Goal: Information Seeking & Learning: Learn about a topic

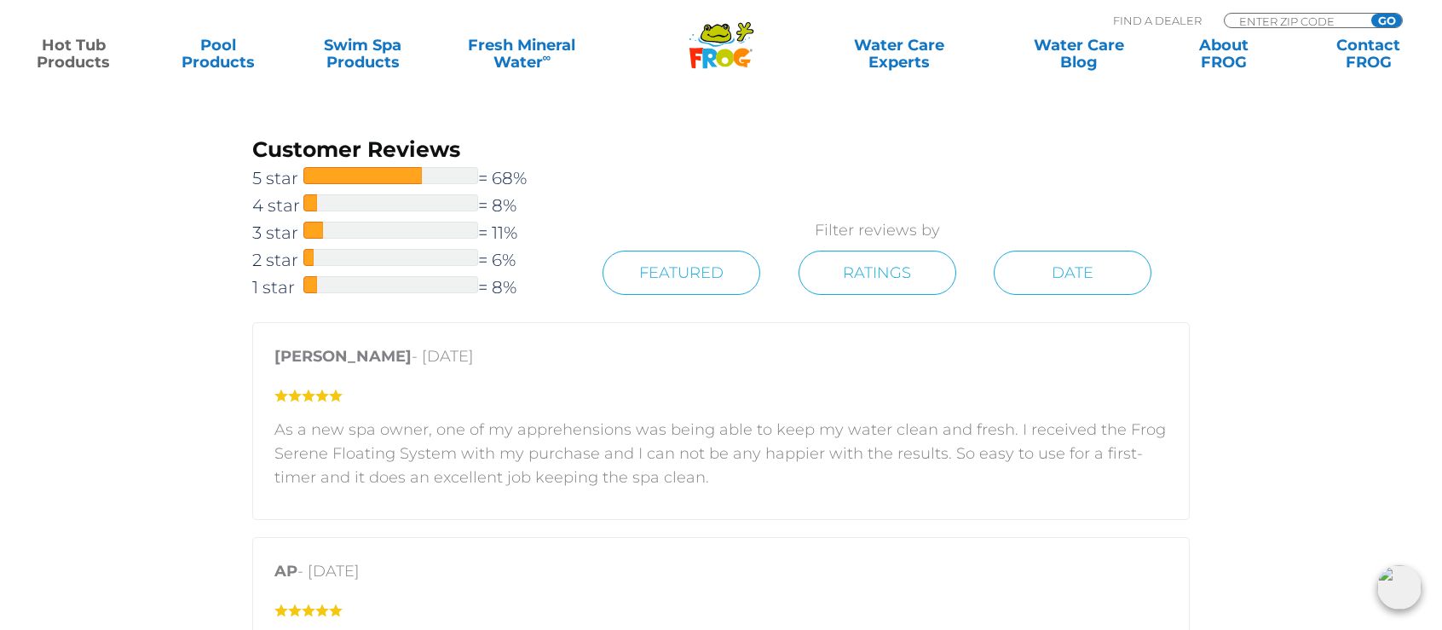
scroll to position [2213, 0]
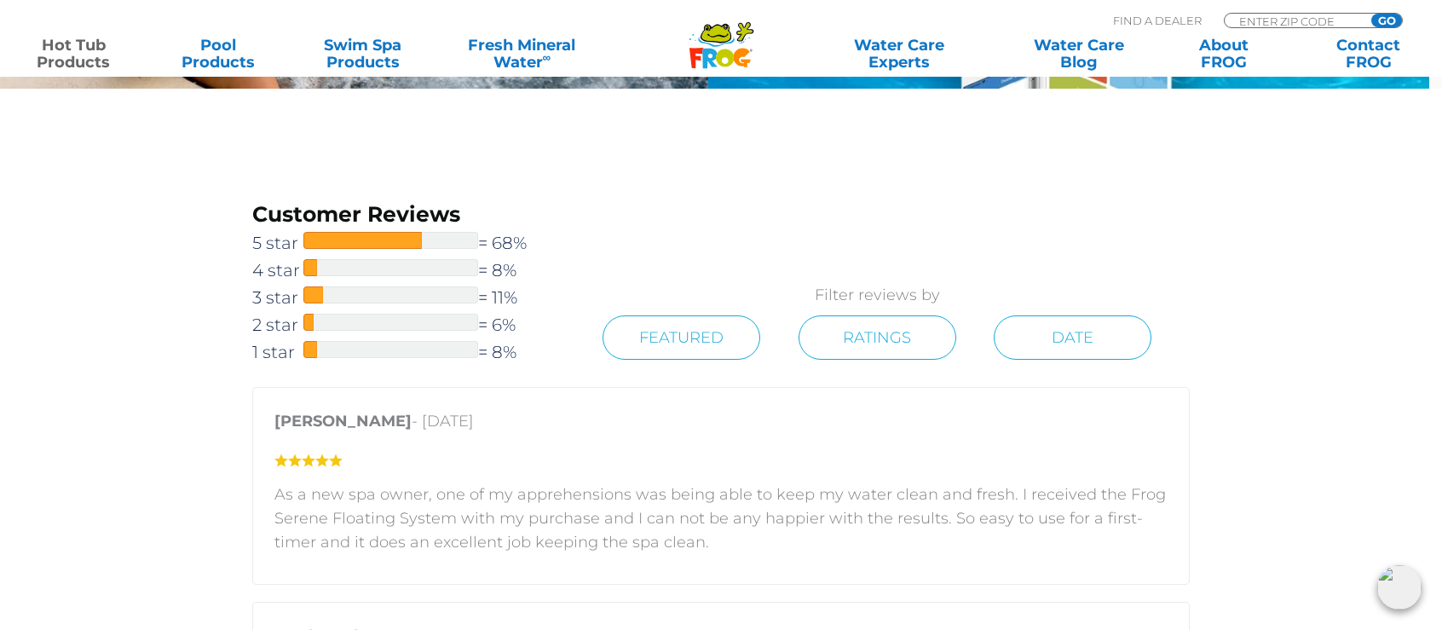
scroll to position [2161, 0]
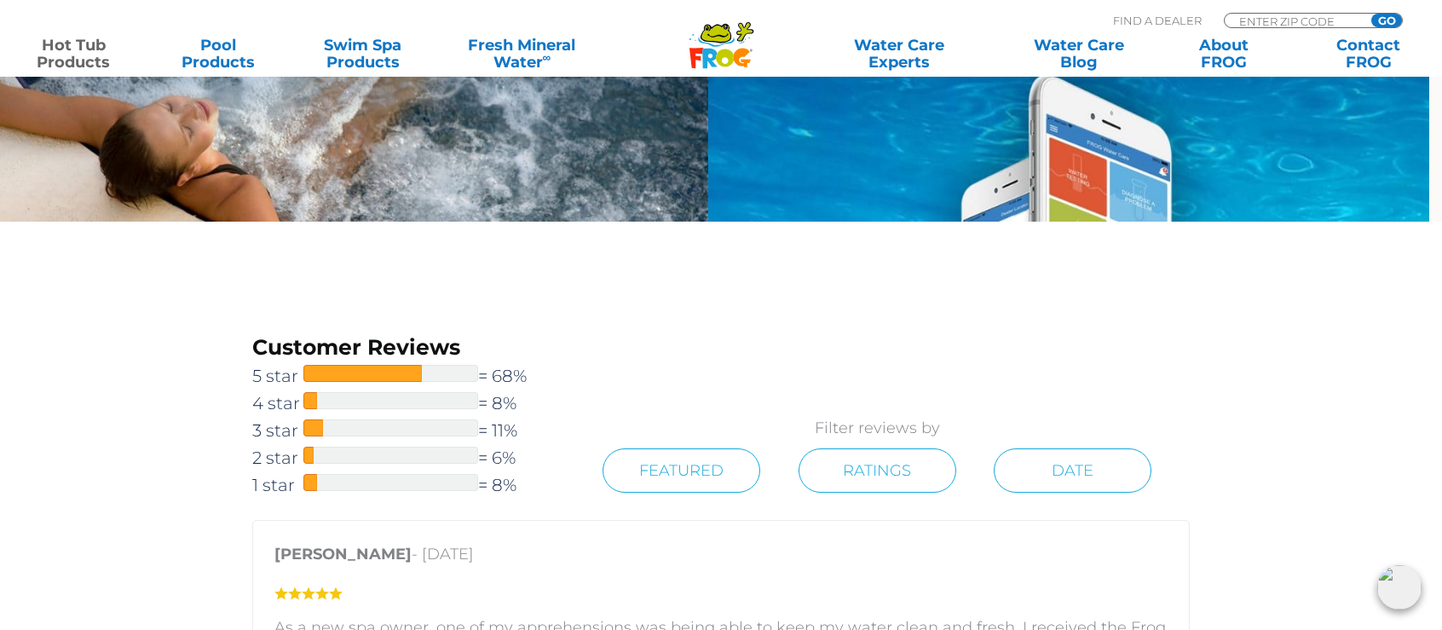
scroll to position [2021, 0]
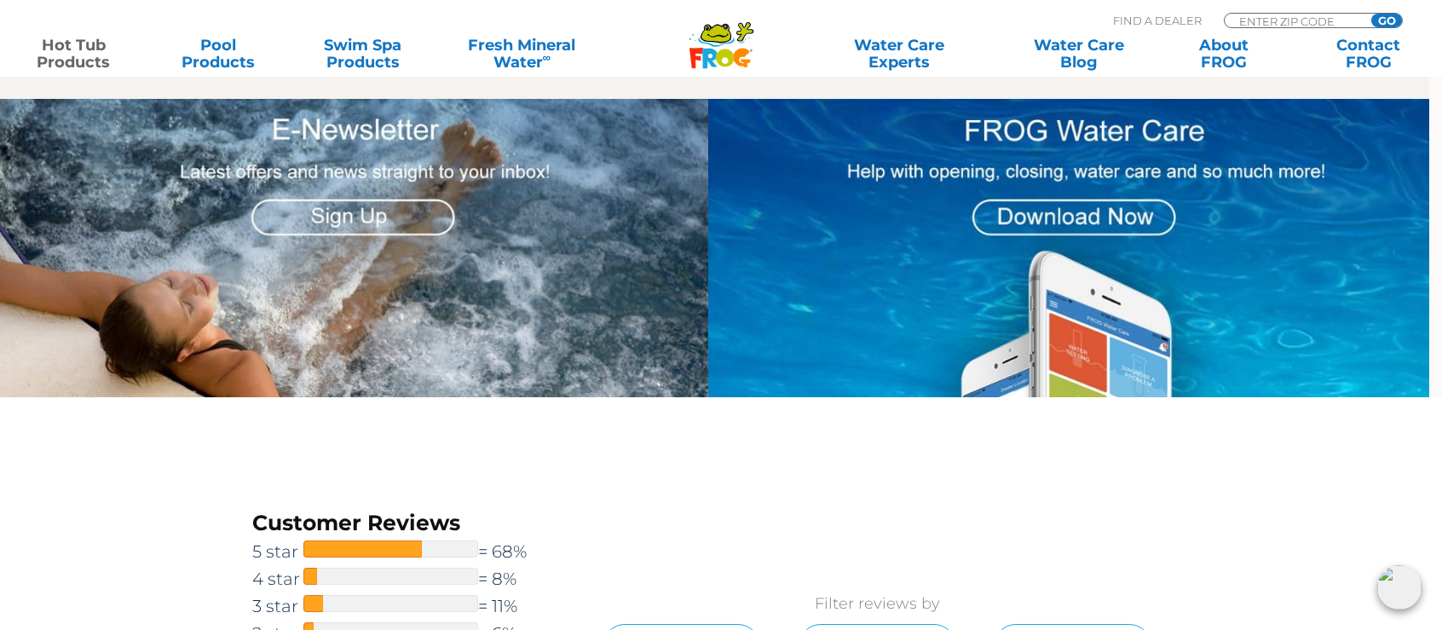
scroll to position [1840, 0]
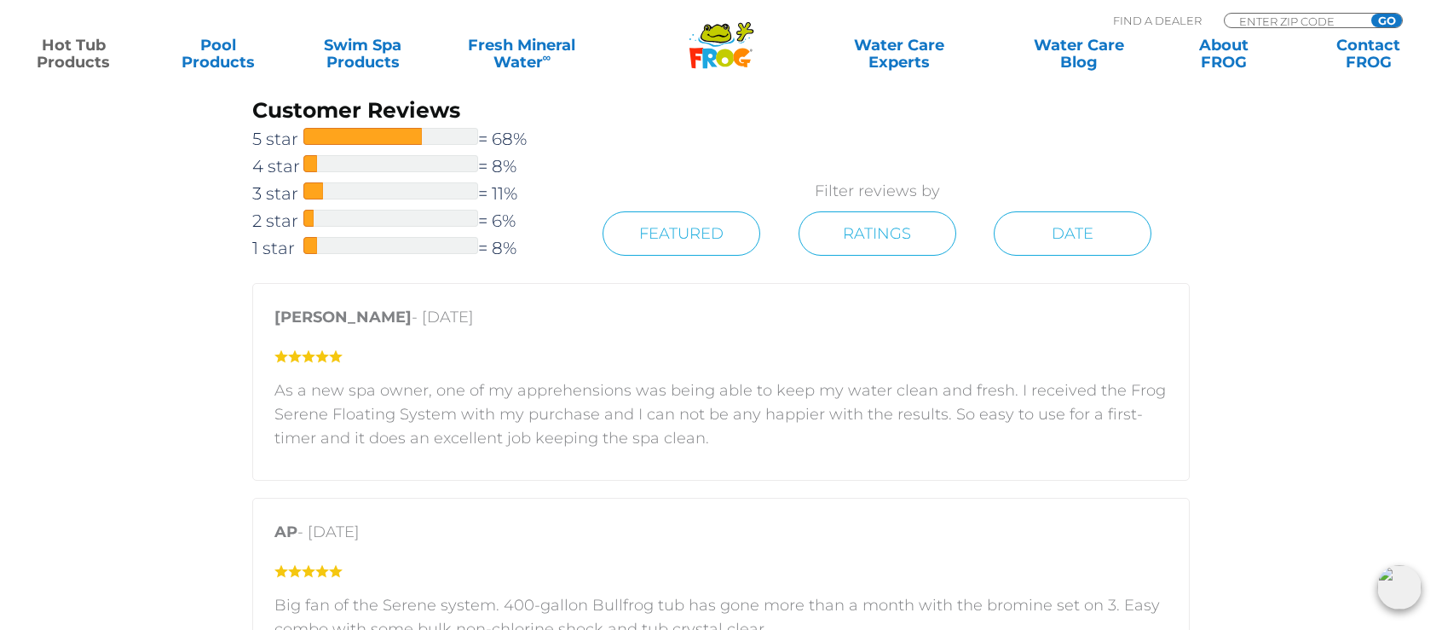
scroll to position [2257, 0]
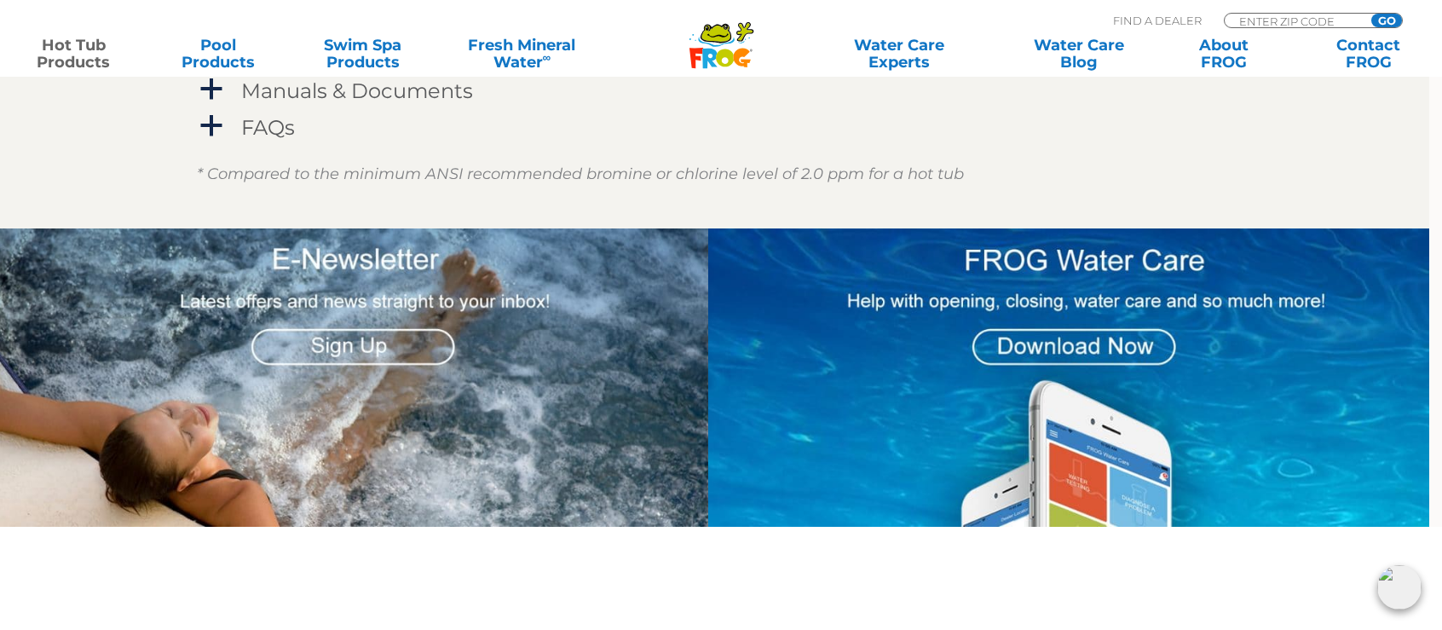
scroll to position [1713, 0]
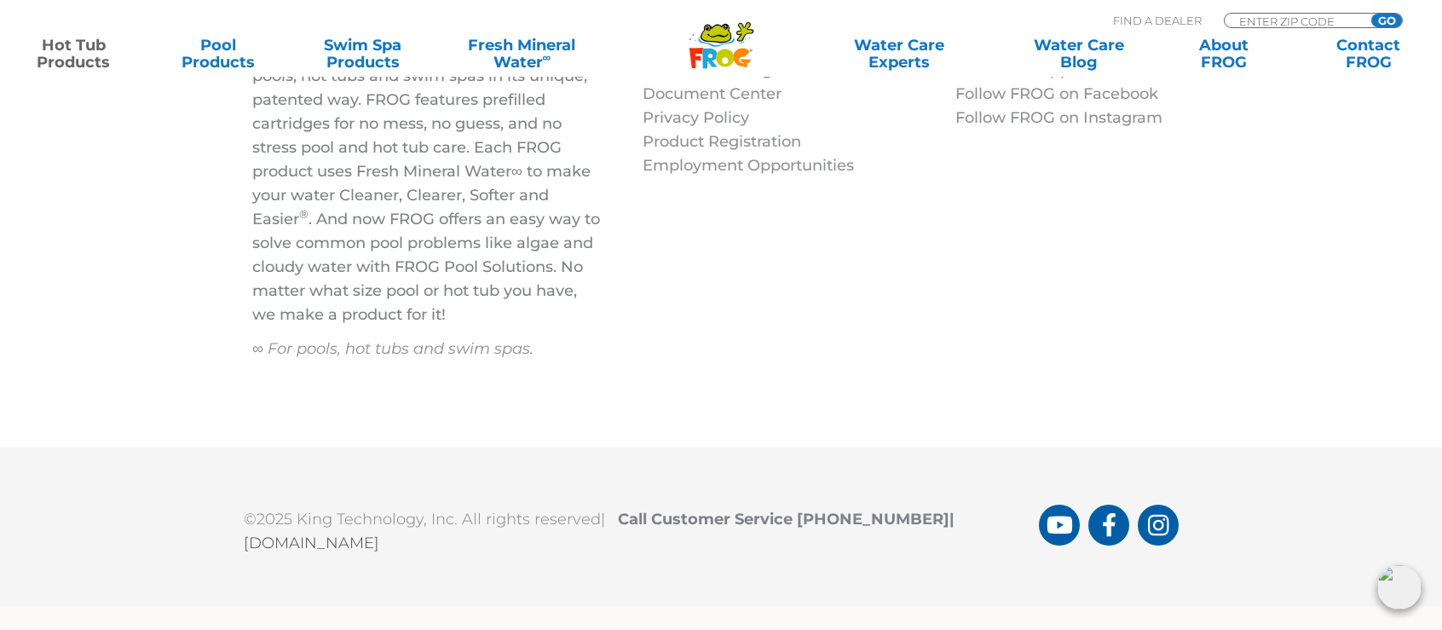
scroll to position [6355271, 0]
click at [0, 0] on div at bounding box center [0, 0] width 0 height 0
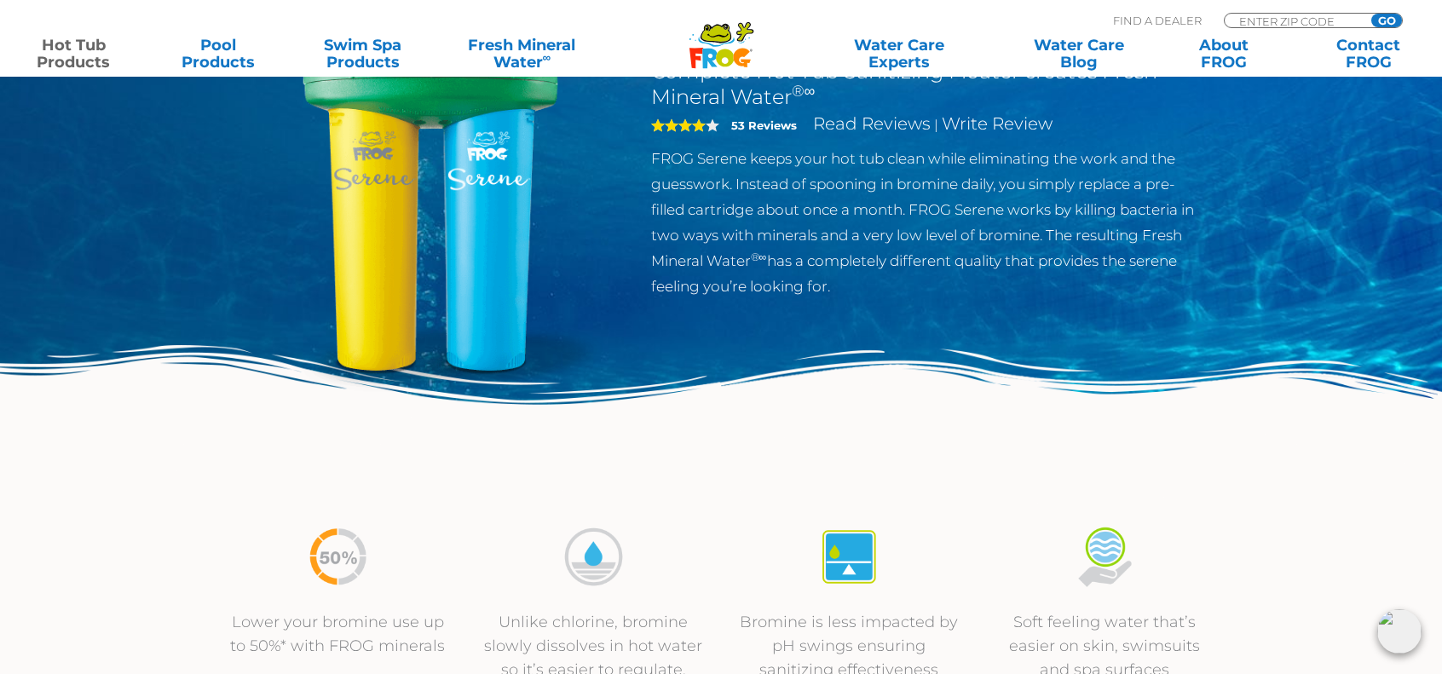
scroll to position [0, 0]
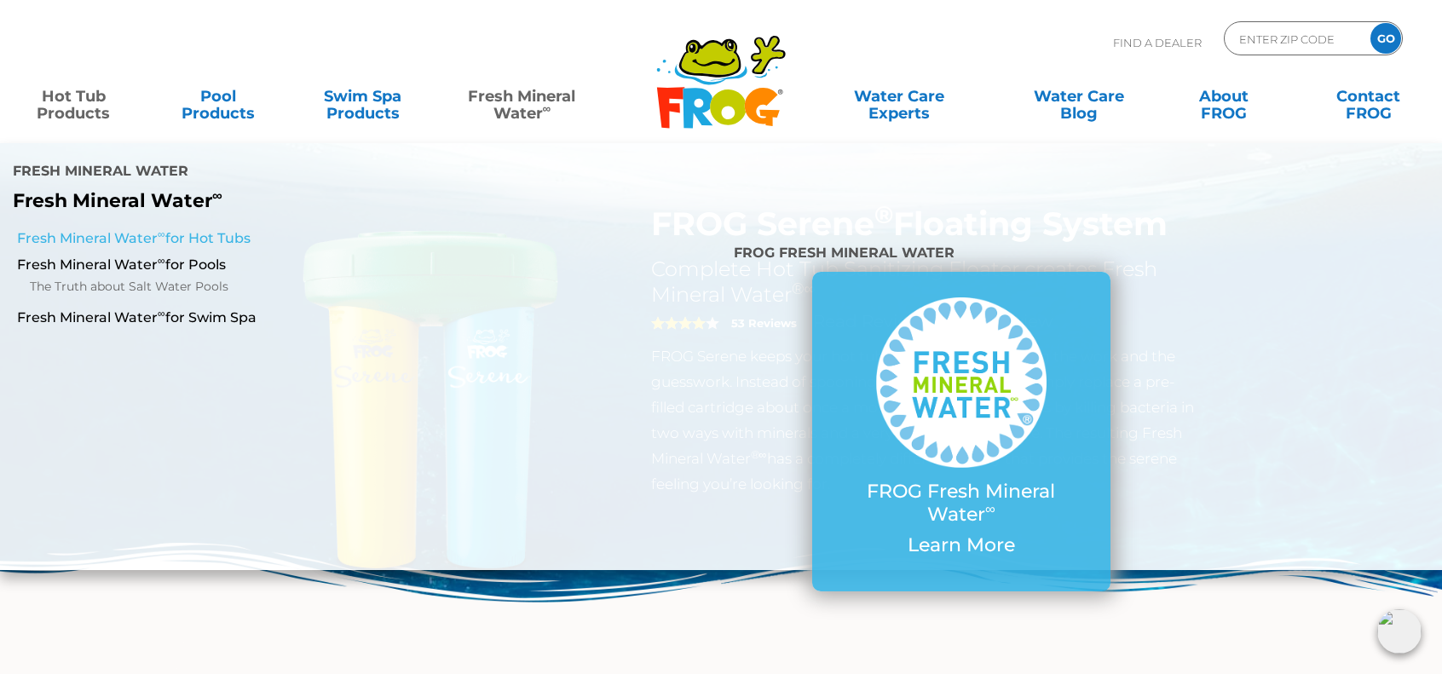
click at [85, 229] on link "Fresh Mineral Water ∞ for Hot Tubs" at bounding box center [249, 238] width 464 height 19
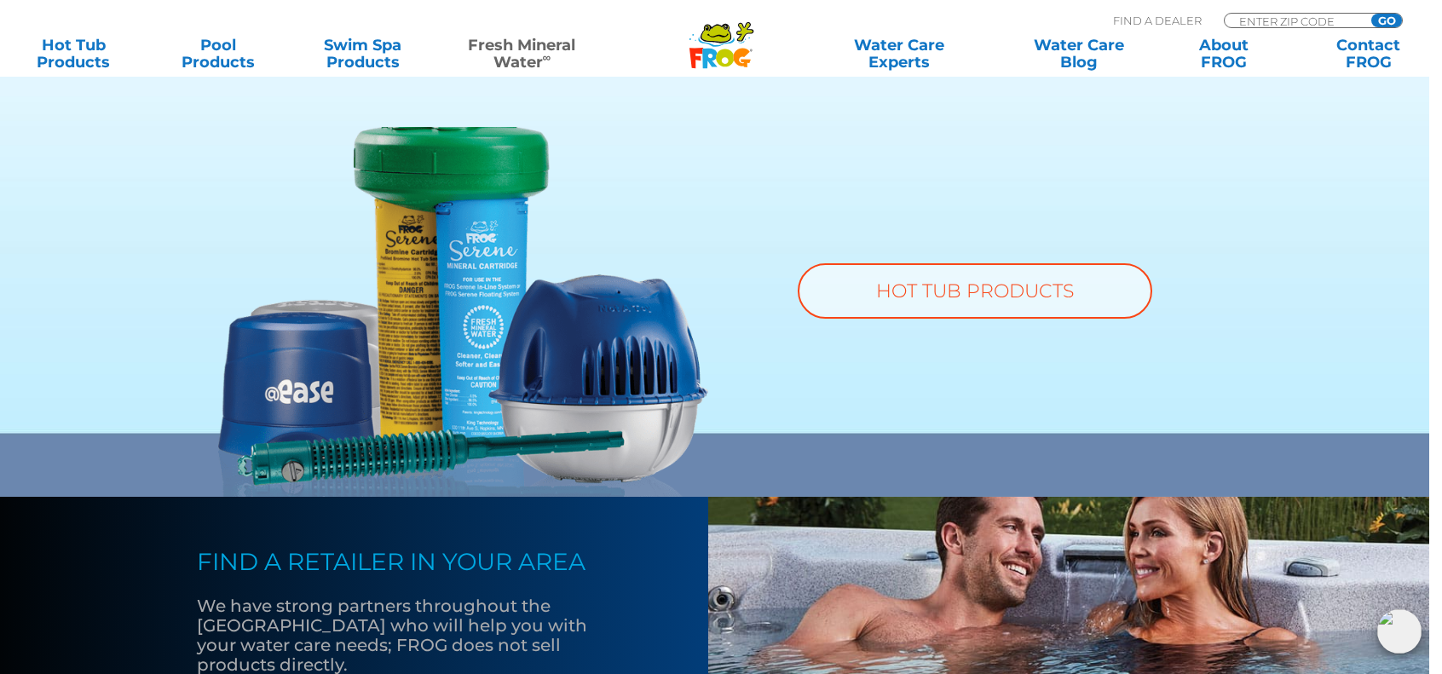
scroll to position [1288, 0]
